Goal: Information Seeking & Learning: Learn about a topic

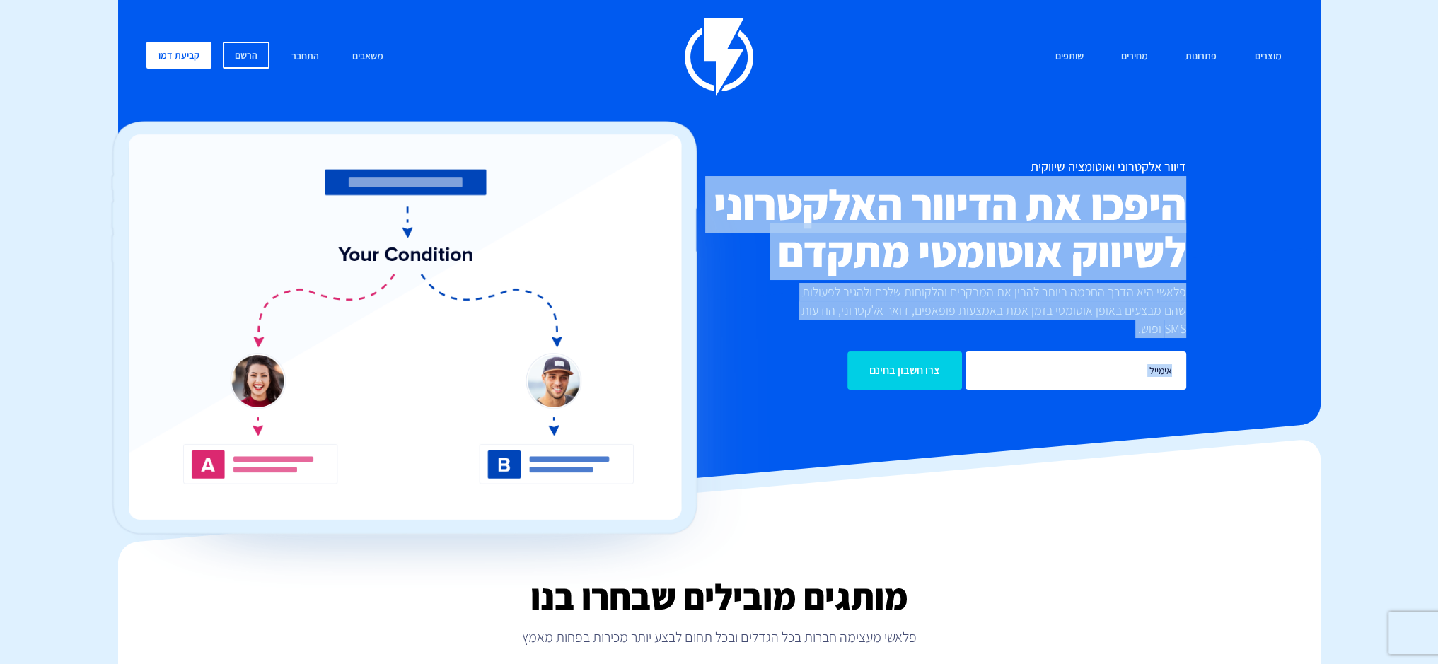
click at [719, 230] on div "דיוור אלקטרוני ואוטומציה שיווקית היפכו את הדיוור האלקטרוני לשיווק אוטומטי מתקדם…" at bounding box center [719, 275] width 1167 height 230
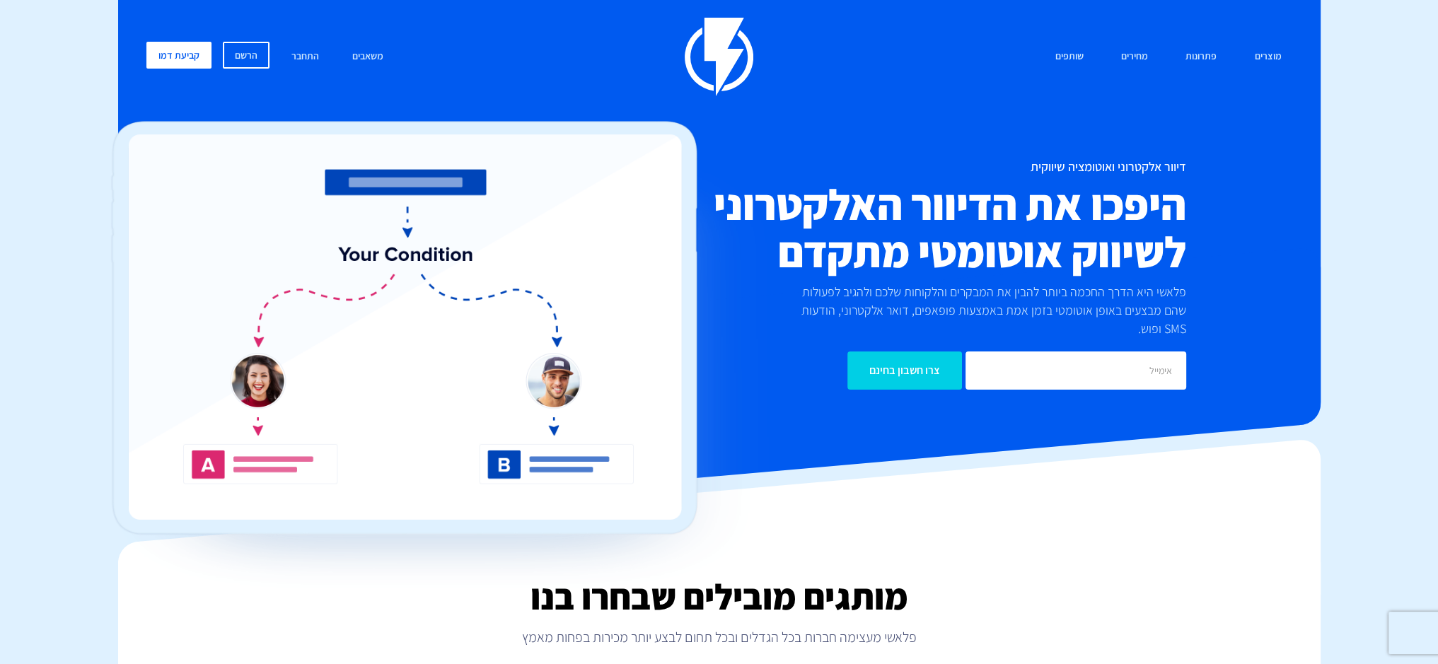
click at [1222, 160] on div "דיוור אלקטרוני ואוטומציה שיווקית היפכו את הדיוור האלקטרוני לשיווק אוטומטי מתקדם…" at bounding box center [719, 275] width 1167 height 230
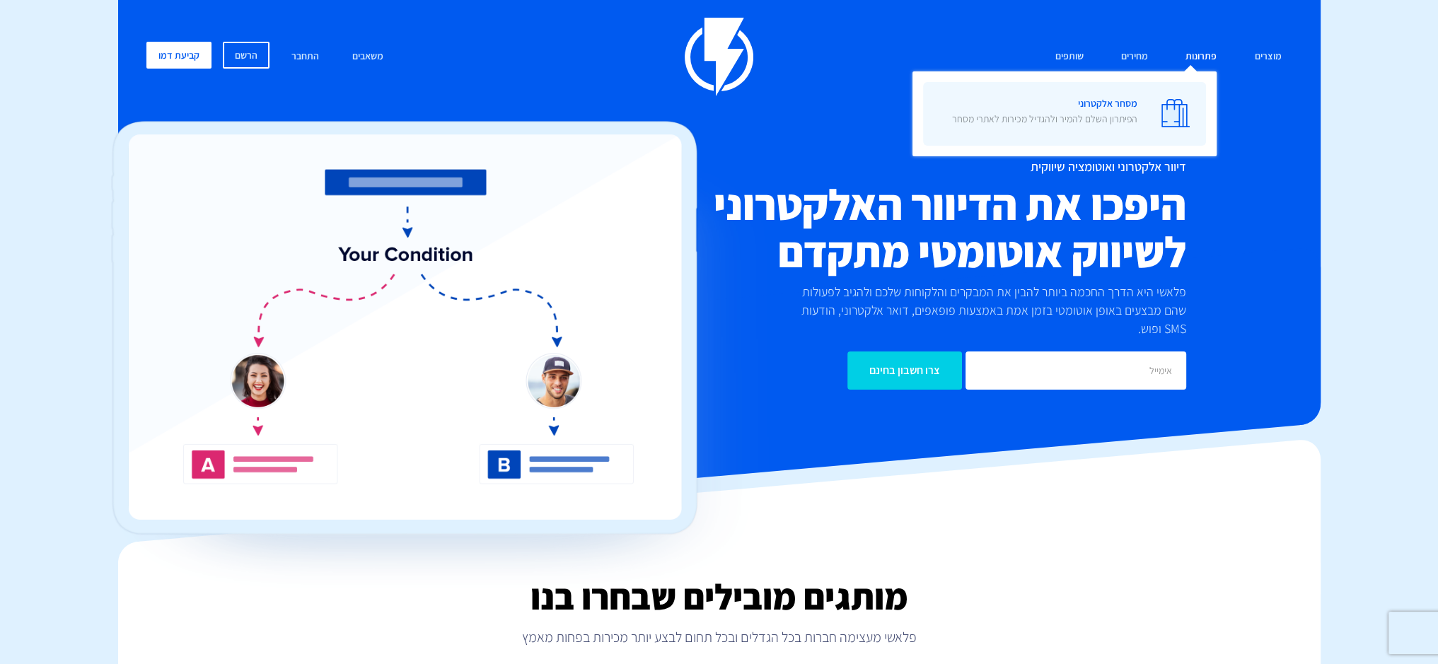
click at [1135, 103] on span "מסחר אלקטרוני הפיתרון השלם להמיר ולהגדיל מכירות לאתרי מסחר" at bounding box center [1044, 113] width 185 height 40
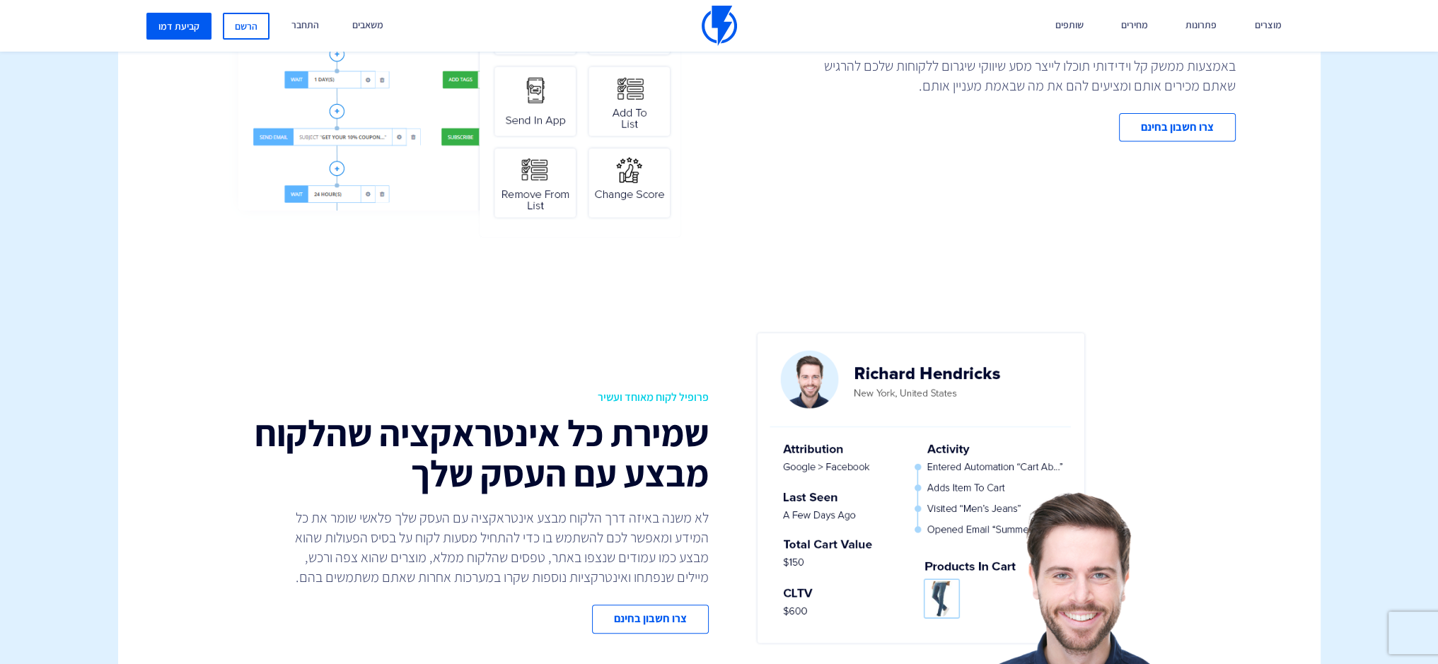
scroll to position [990, 0]
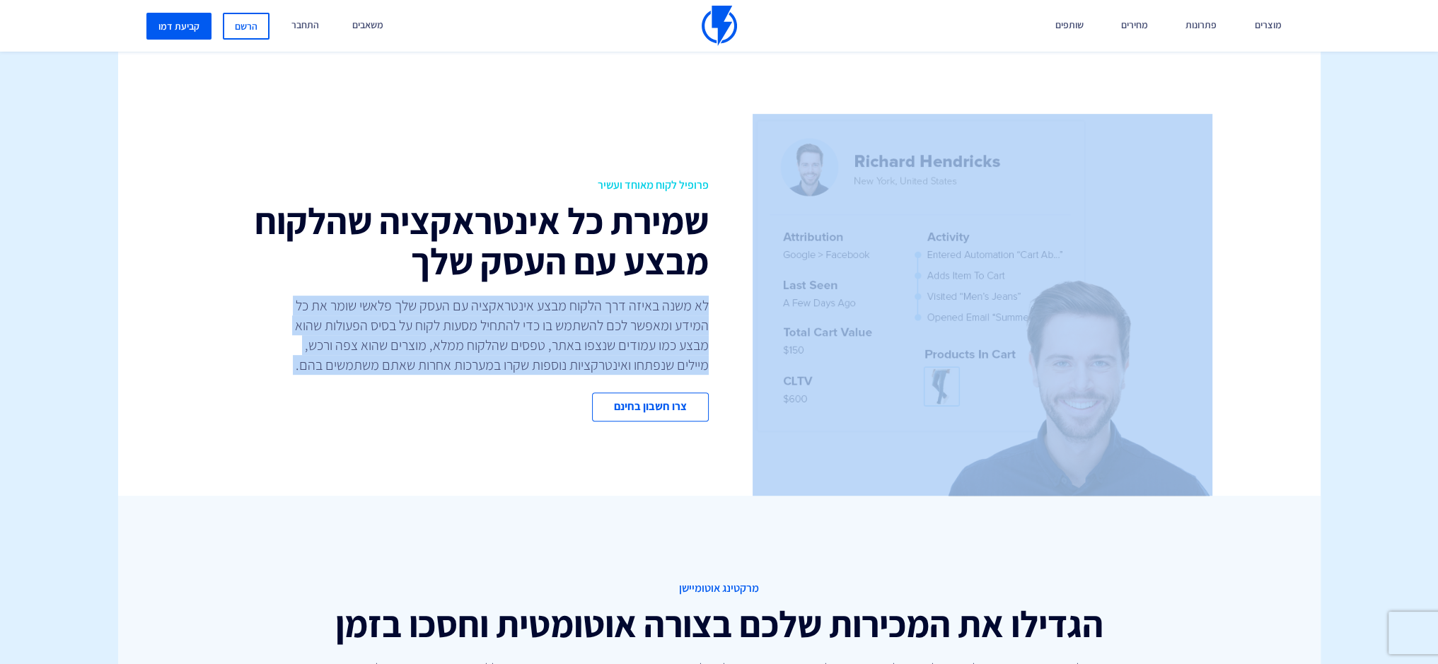
drag, startPoint x: 381, startPoint y: 262, endPoint x: 750, endPoint y: 158, distance: 384.3
click at [750, 158] on div "פרופיל לקוח מאוחד ועשיר שמירת כל אינטראקציה שהלקוח מבצע עם העסק שלך לא משנה באי…" at bounding box center [720, 305] width 1224 height 382
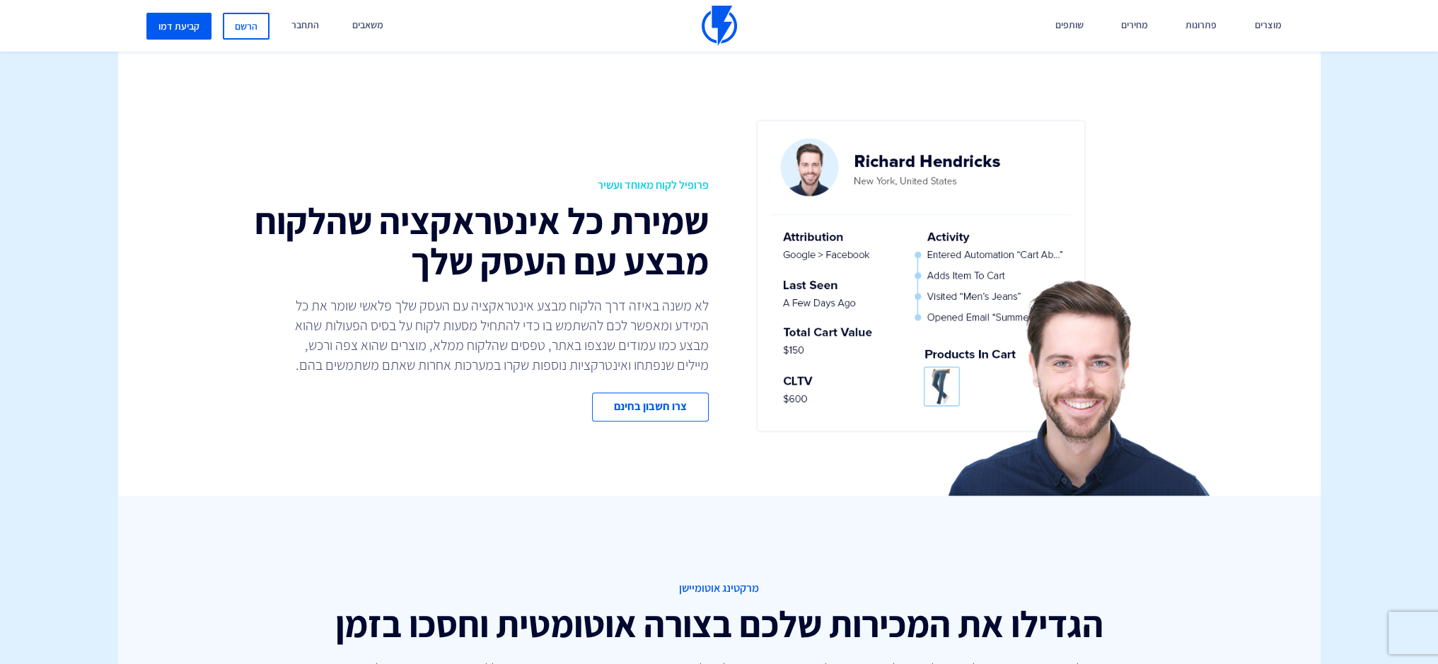
click at [637, 170] on div "פרופיל לקוח מאוחד ועשיר שמירת כל אינטראקציה שהלקוח מבצע עם העסק שלך לא משנה באי…" at bounding box center [720, 305] width 1224 height 382
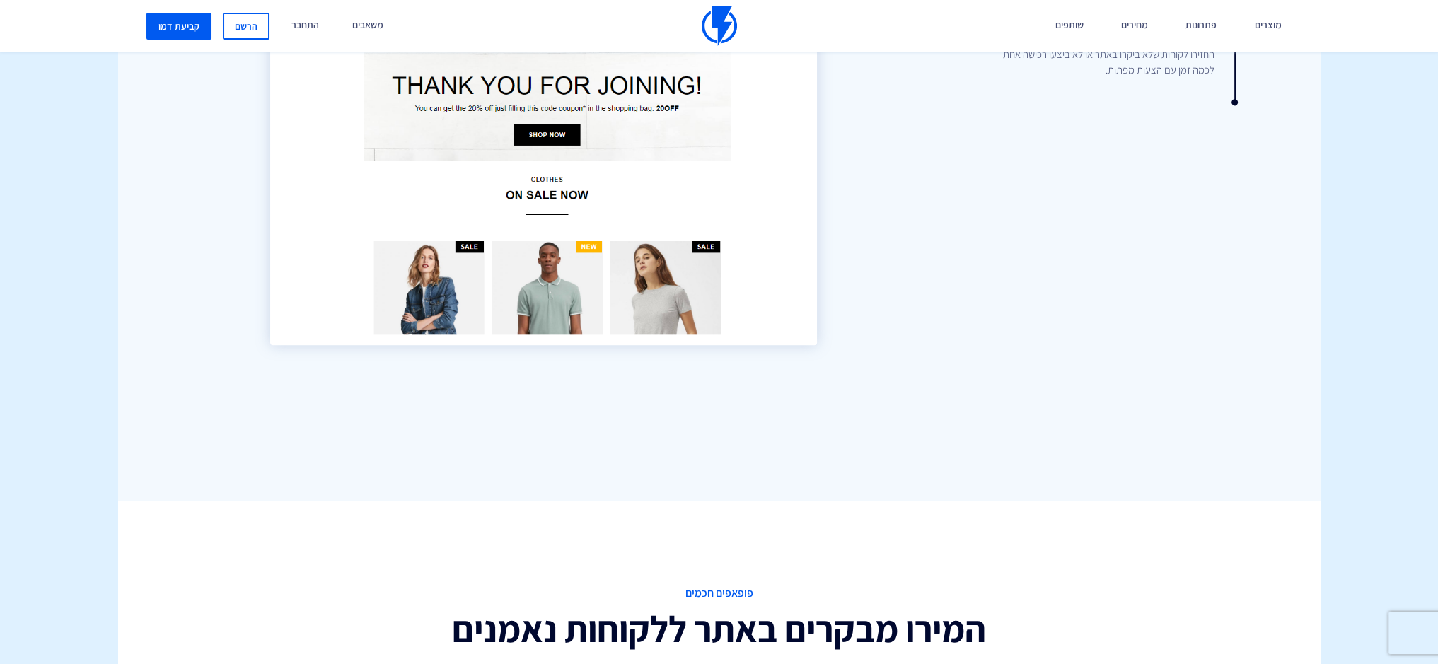
scroll to position [1627, 0]
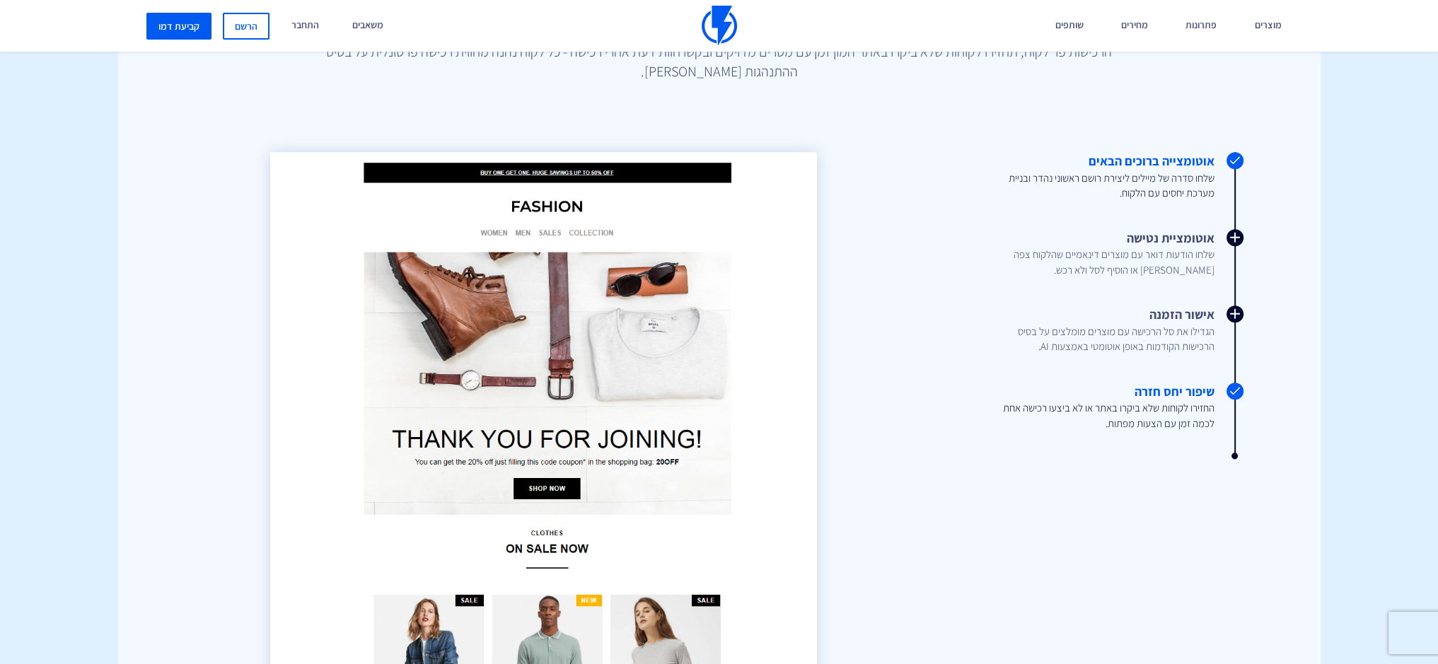
drag, startPoint x: 1279, startPoint y: 393, endPoint x: 1087, endPoint y: 398, distance: 191.8
click at [1087, 398] on div "מרקטינג אוטומיישן הגדילו את המכירות שלכם בצורה אוטומטית וחסכו בזמן צרו תהליכים …" at bounding box center [719, 356] width 1202 height 995
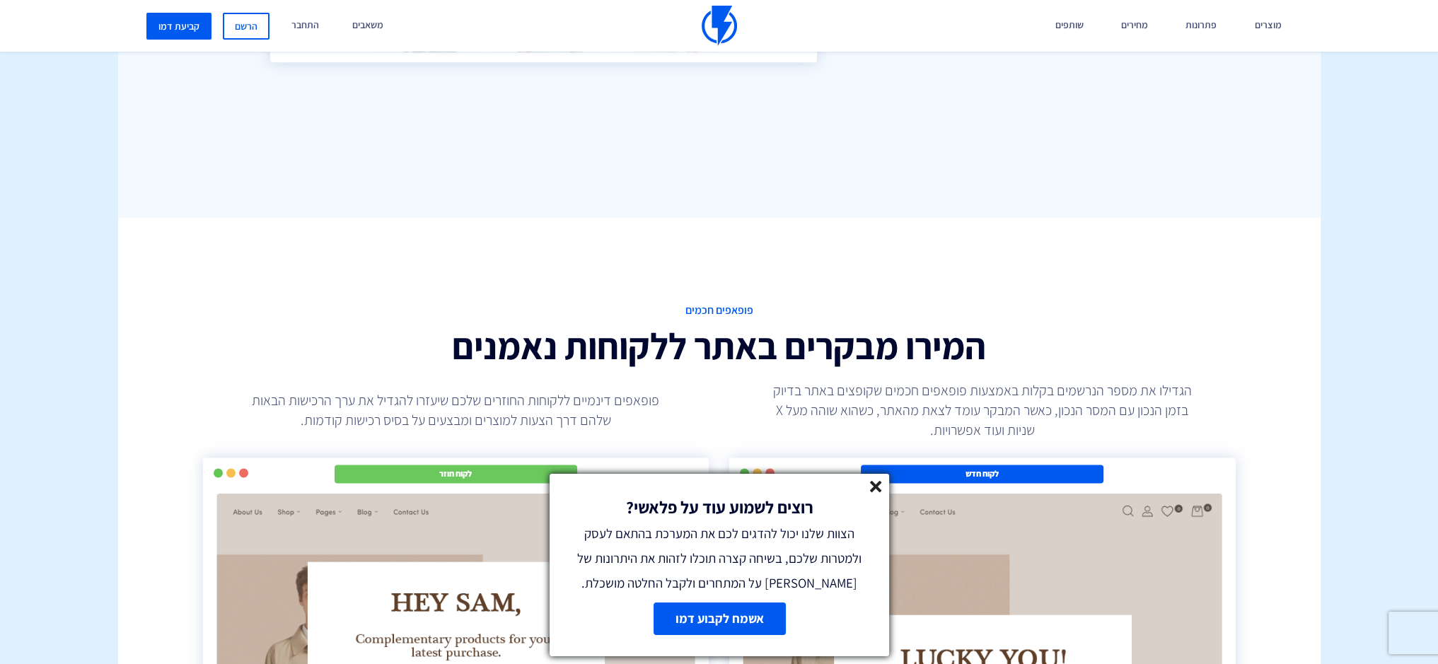
scroll to position [1910, 0]
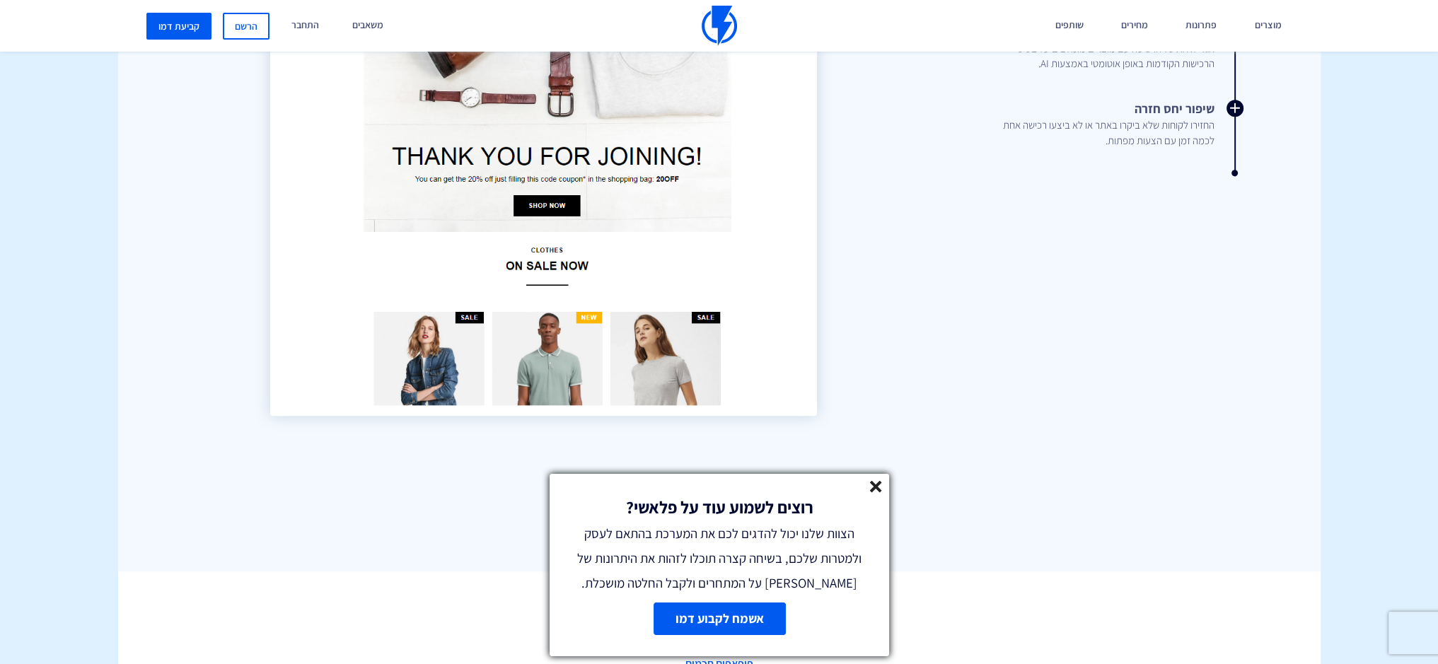
click at [871, 479] on div "רוצים לשמוע עוד על פלאשי? הצוות שלנו יכול להדגים לכם את המערכת בהתאם לעסק ולמטר…" at bounding box center [720, 535] width 340 height 122
click at [876, 483] on line at bounding box center [876, 487] width 10 height 10
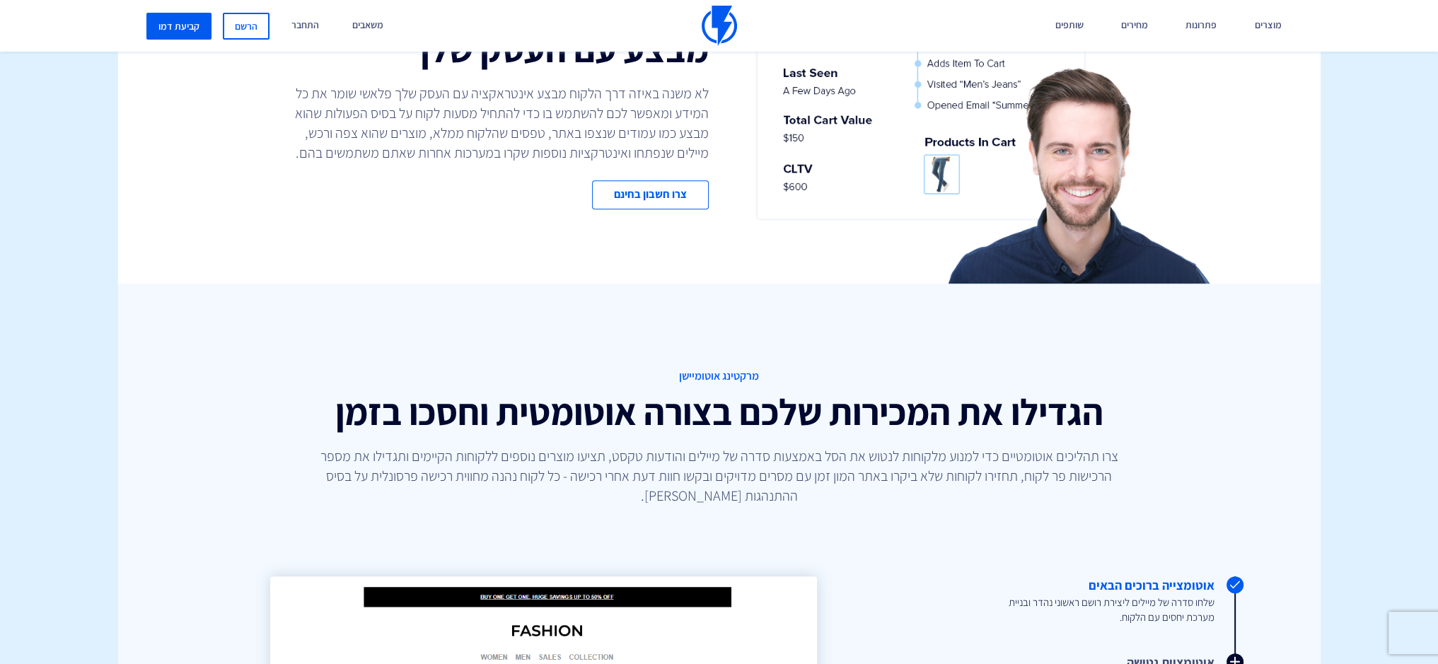
scroll to position [1061, 0]
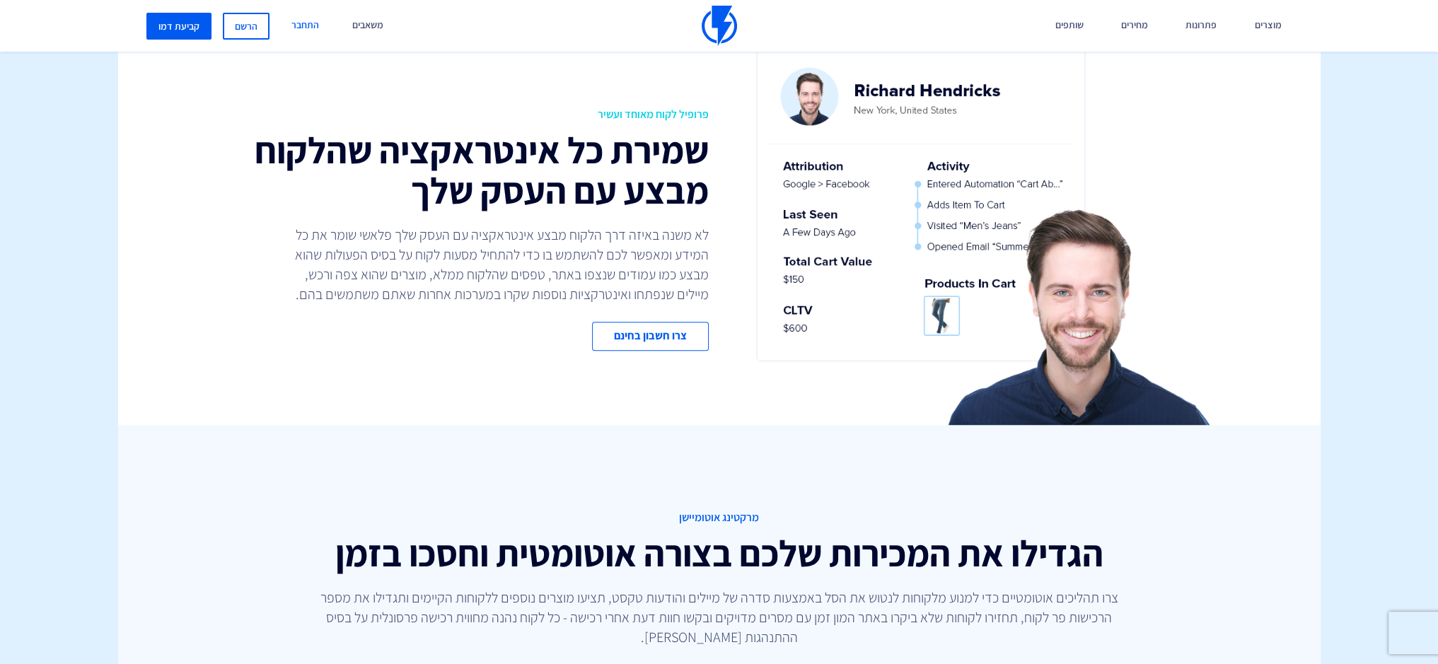
click at [308, 33] on link "התחבר" at bounding box center [305, 26] width 49 height 52
